Goal: Task Accomplishment & Management: Manage account settings

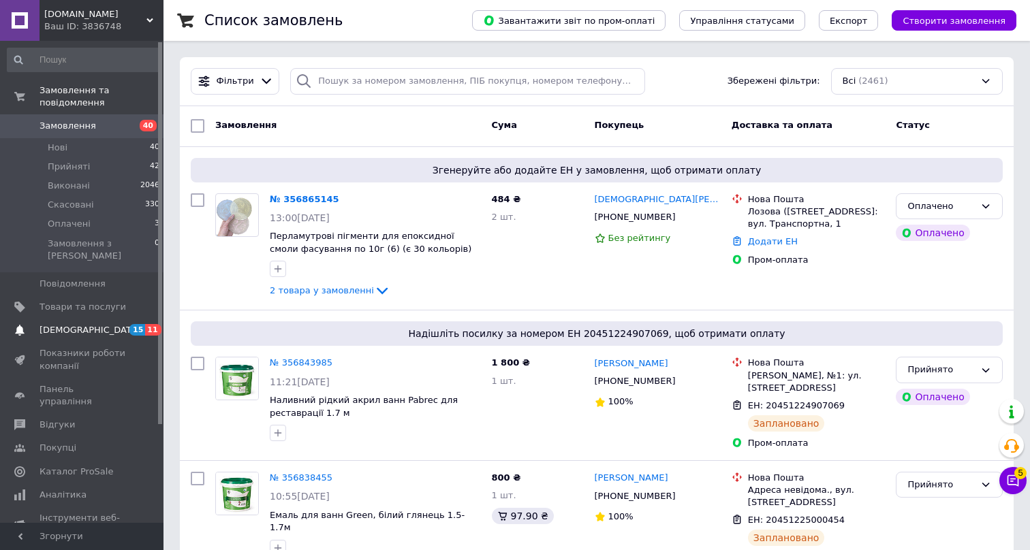
click at [69, 324] on span "[DEMOGRAPHIC_DATA]" at bounding box center [89, 330] width 101 height 12
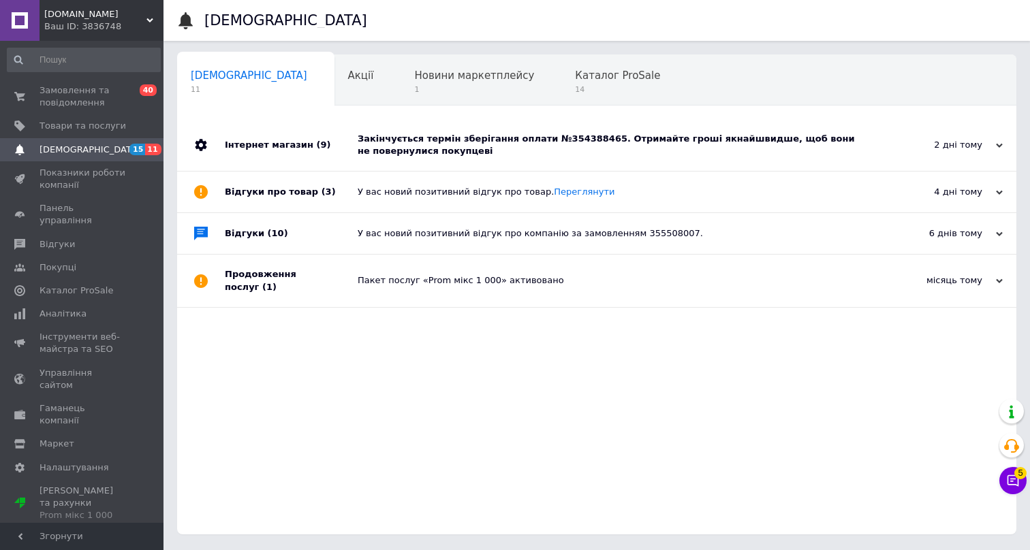
click at [325, 146] on div "Інтернет магазин (9)" at bounding box center [291, 145] width 133 height 52
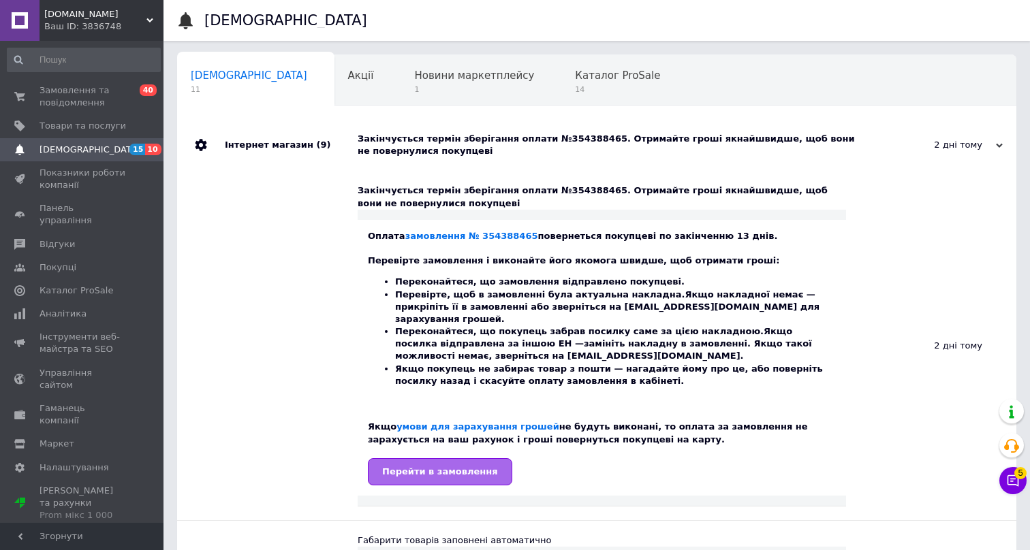
click at [396, 462] on input "Перейти в замовлення" at bounding box center [440, 471] width 144 height 27
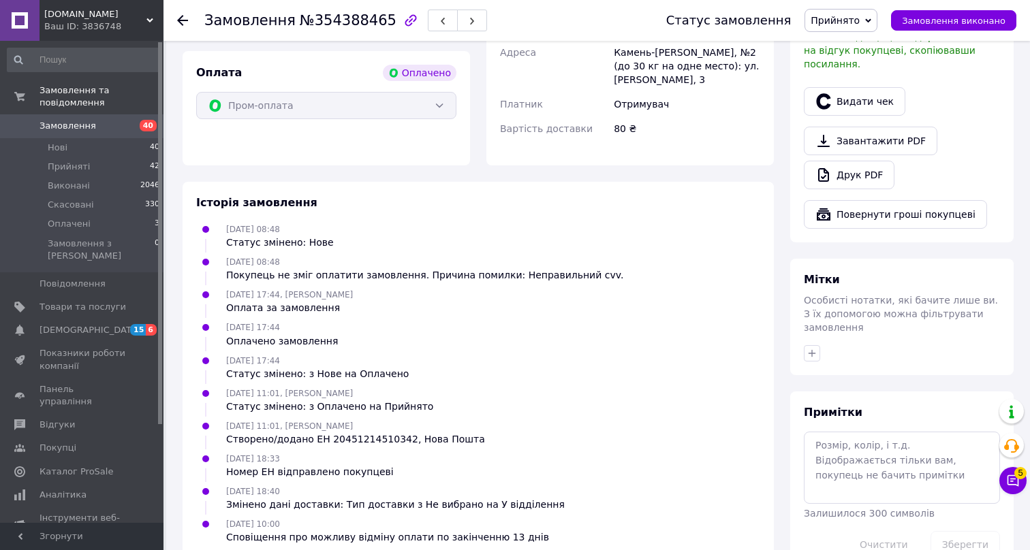
scroll to position [778, 0]
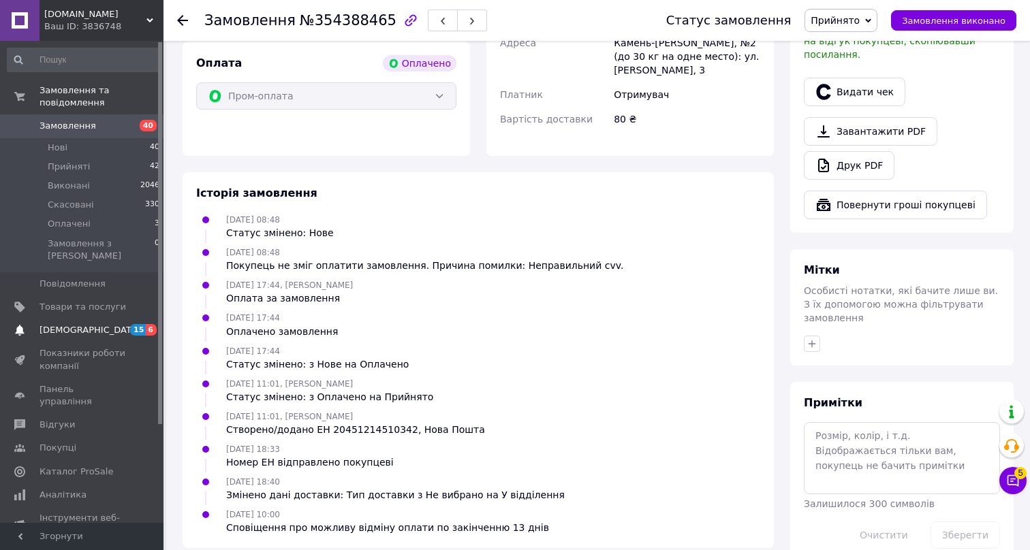
click at [76, 324] on span "[DEMOGRAPHIC_DATA]" at bounding box center [89, 330] width 101 height 12
